Goal: Information Seeking & Learning: Check status

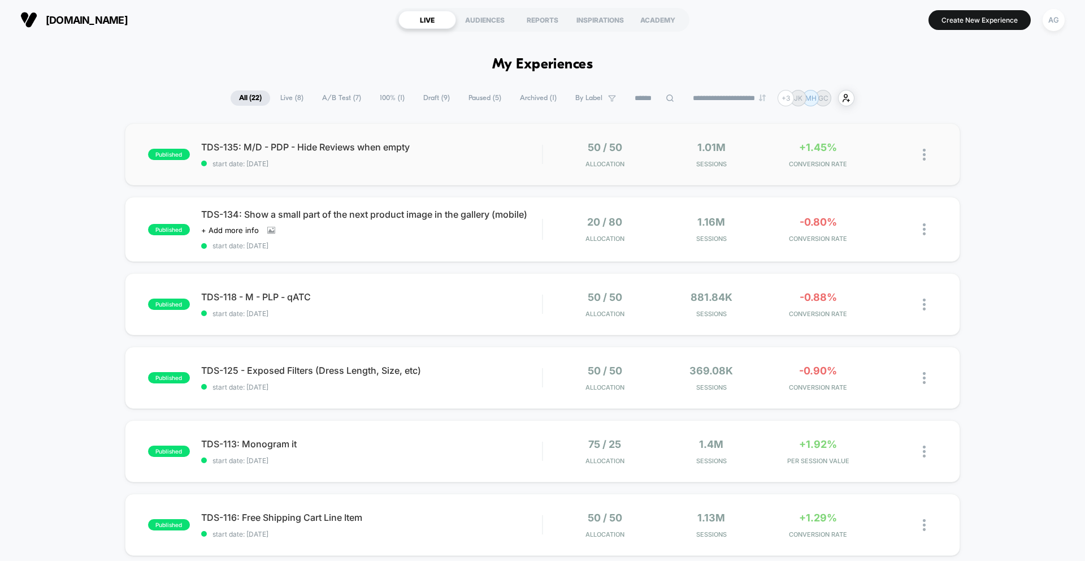
click at [403, 171] on div "published TDS-135: M/D - PDP - Hide Reviews when empty start date: [DATE] 50 / …" at bounding box center [542, 154] width 835 height 62
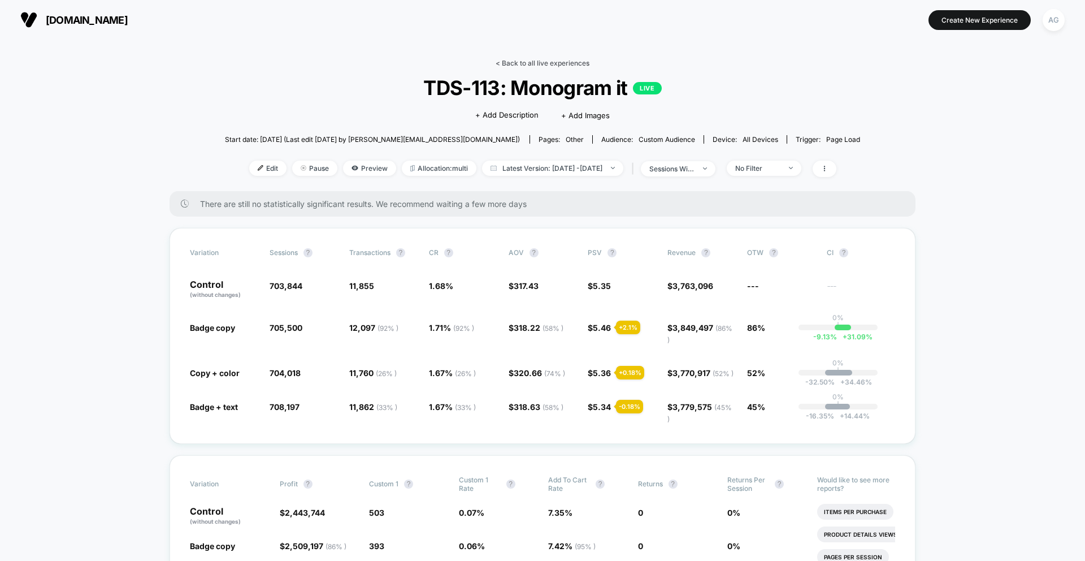
click at [539, 61] on link "< Back to all live experiences" at bounding box center [543, 63] width 94 height 8
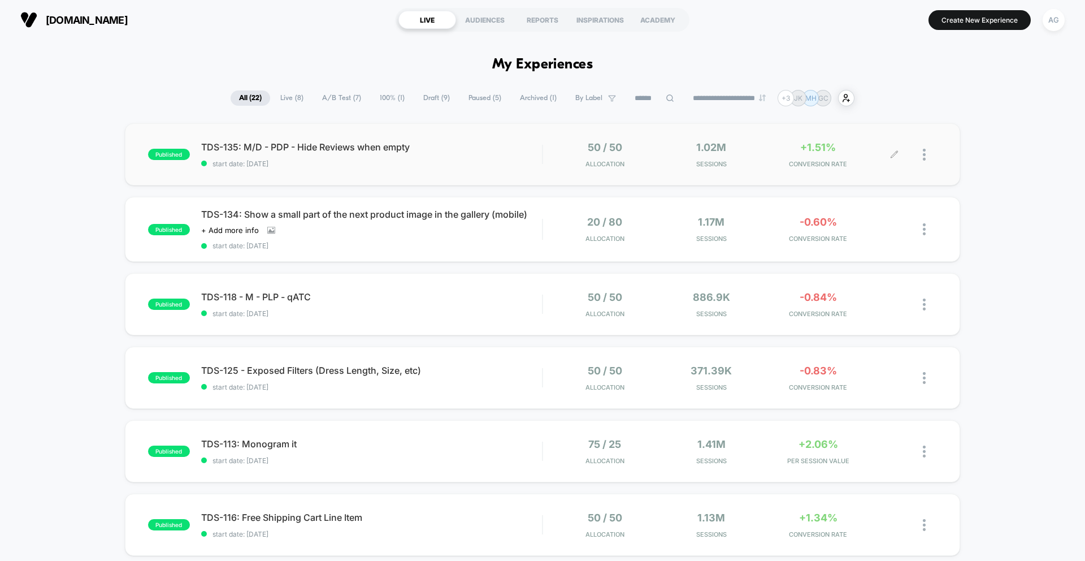
click at [825, 155] on div "+1.51% CONVERSION RATE" at bounding box center [817, 154] width 101 height 27
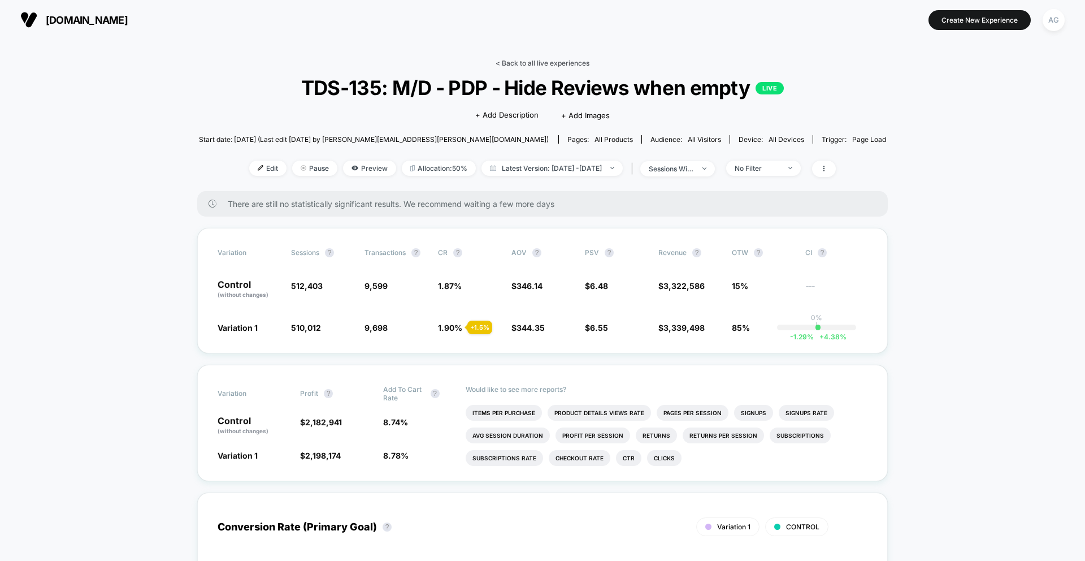
click at [536, 64] on link "< Back to all live experiences" at bounding box center [543, 63] width 94 height 8
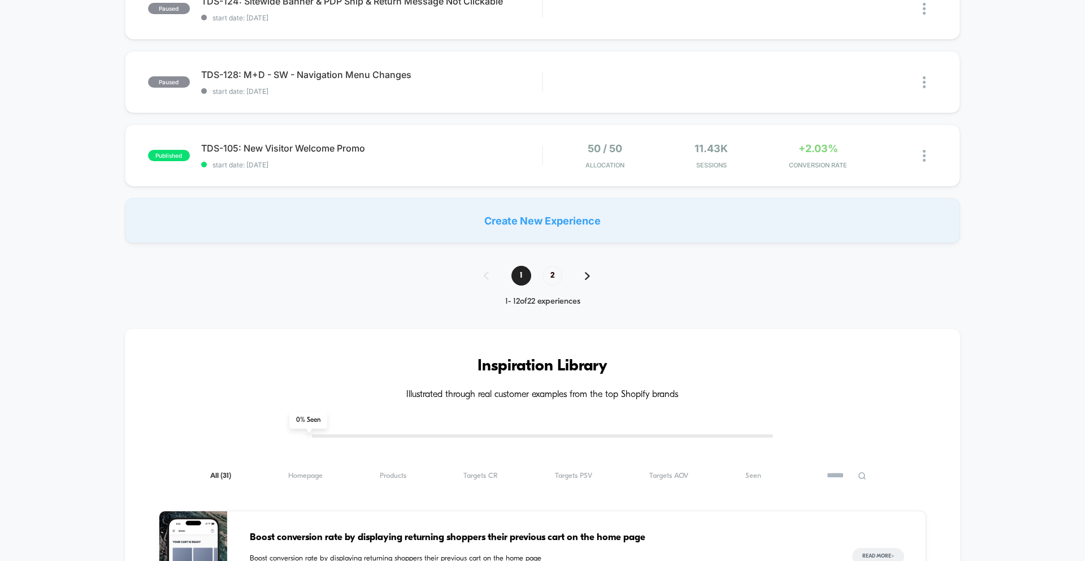
scroll to position [817, 0]
